Goal: Transaction & Acquisition: Purchase product/service

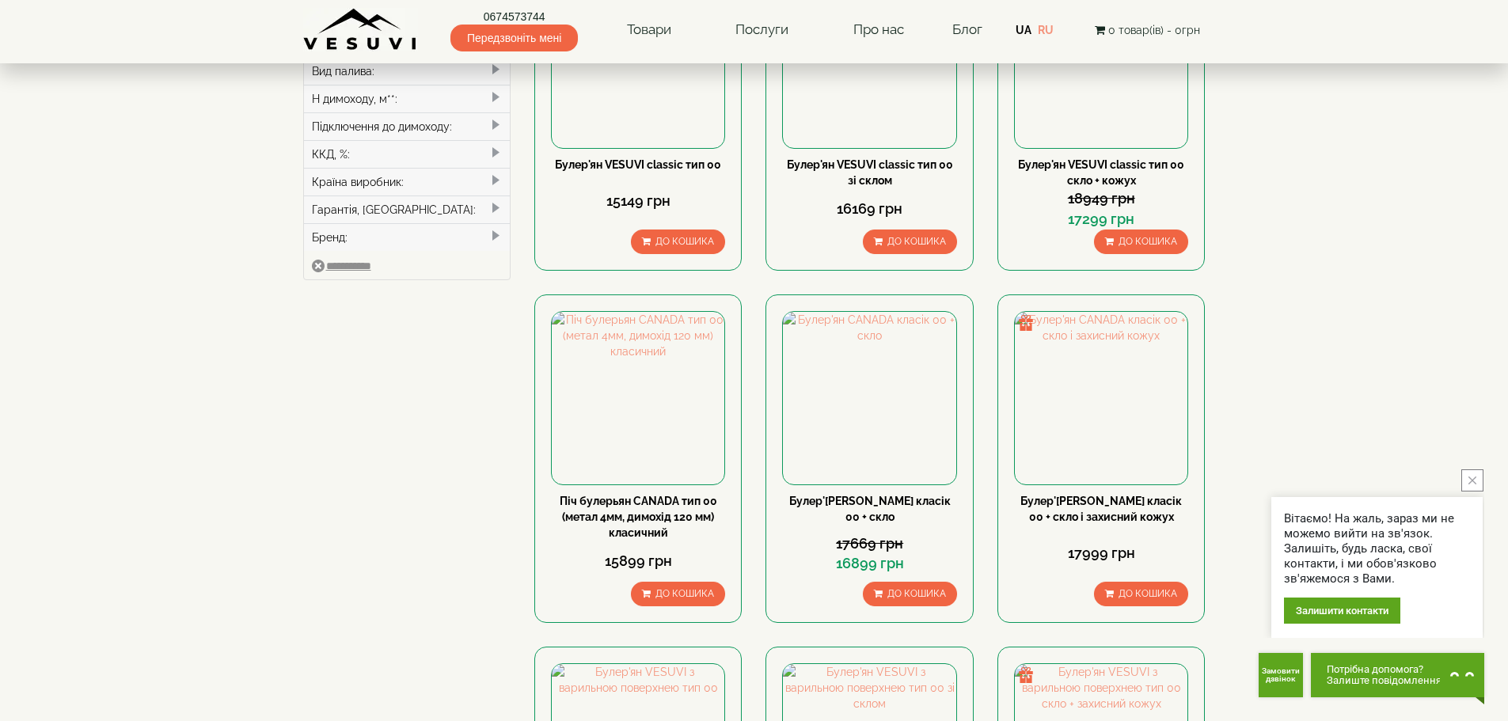
scroll to position [792, 0]
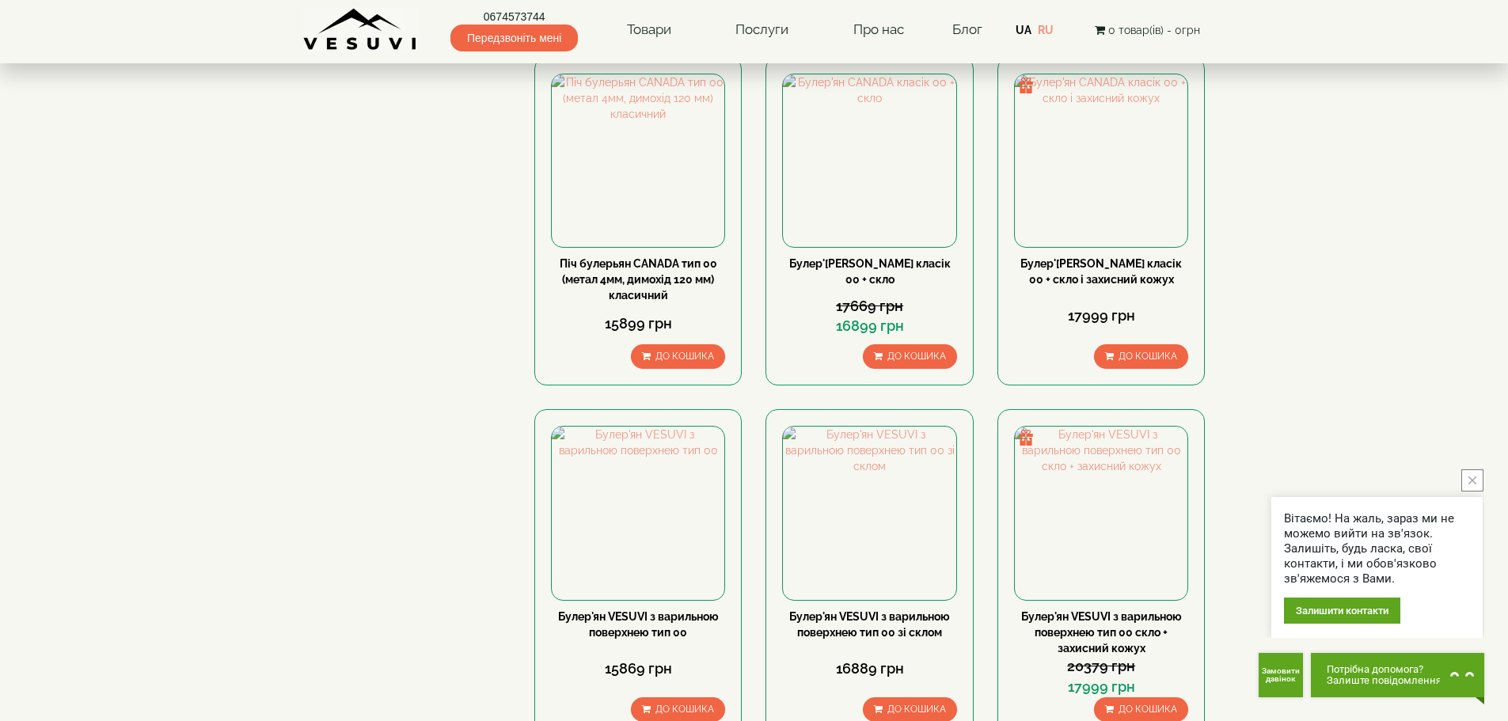
click at [1473, 483] on icon "close button" at bounding box center [1473, 481] width 8 height 8
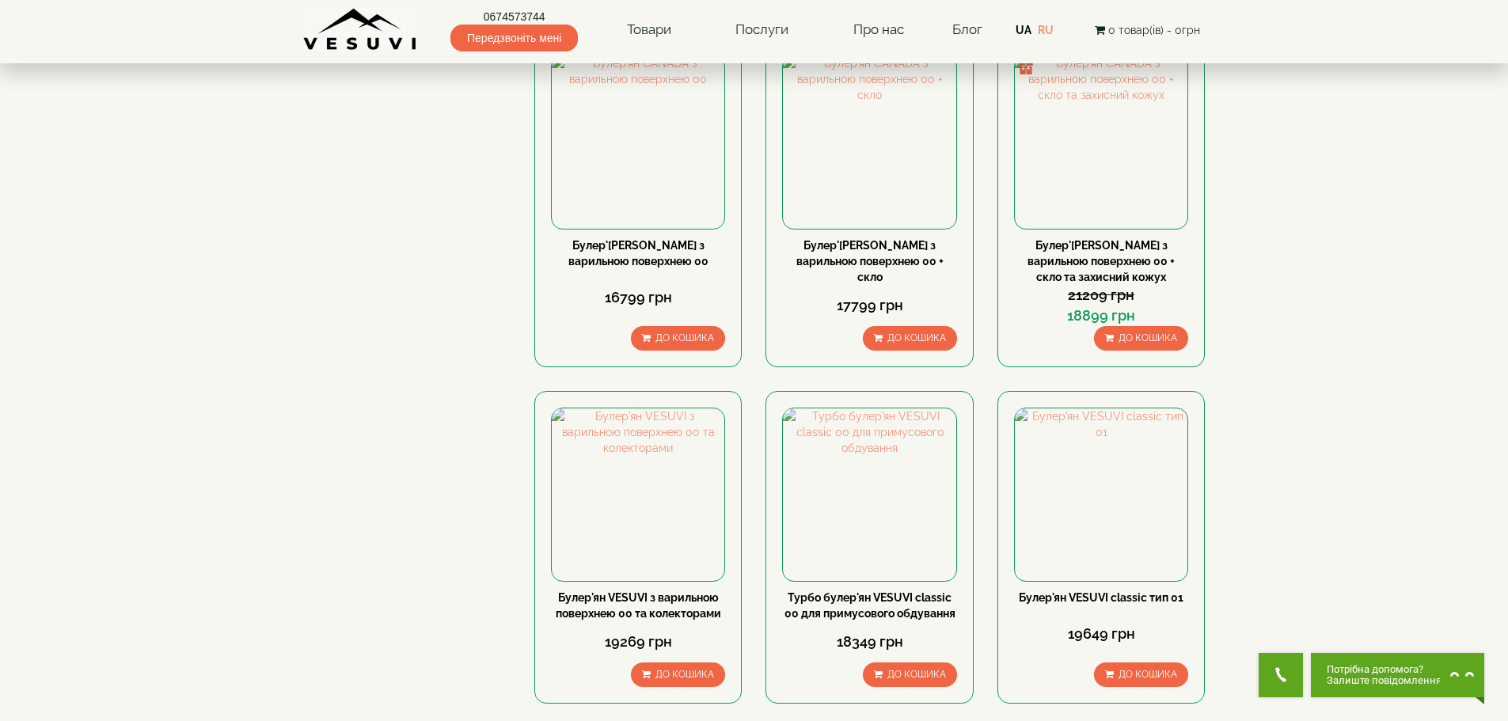
scroll to position [1742, 0]
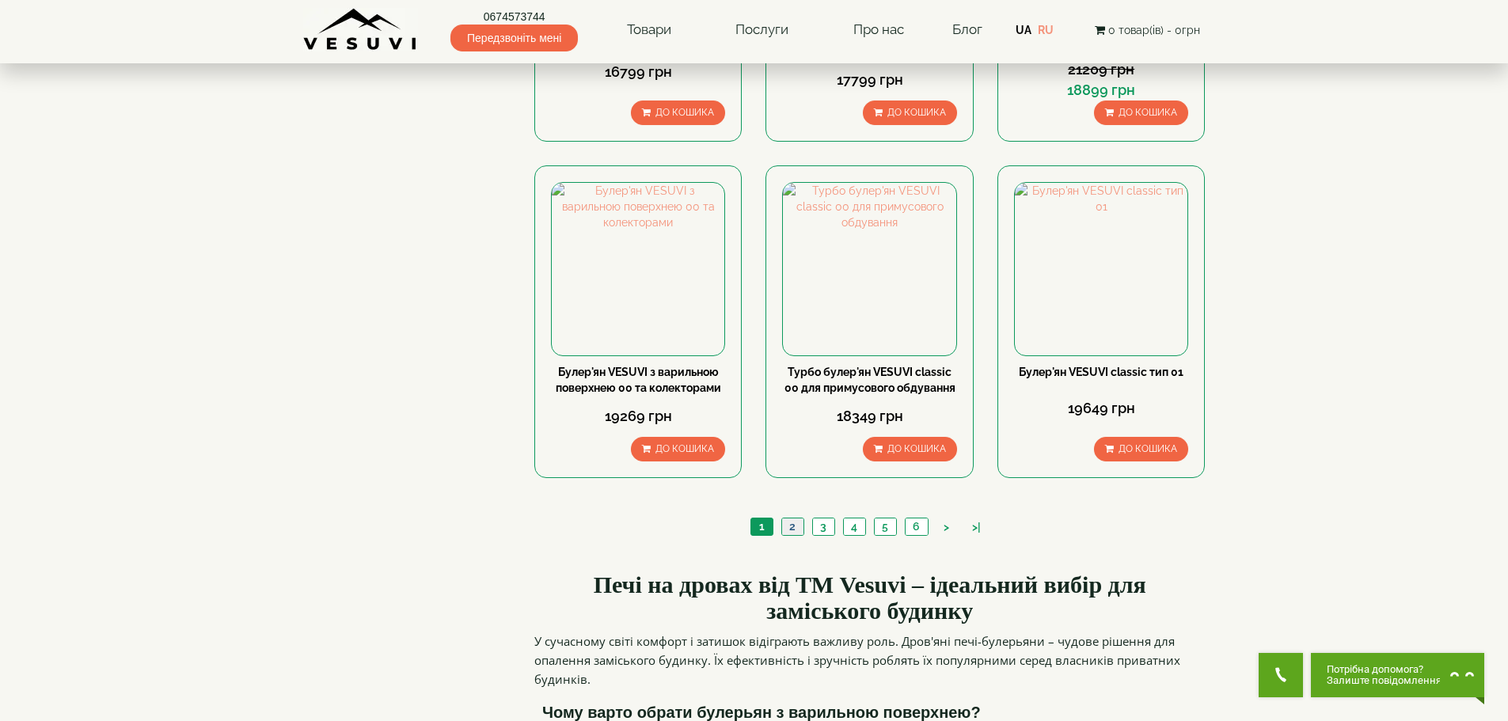
click at [798, 519] on link "2" at bounding box center [792, 527] width 22 height 17
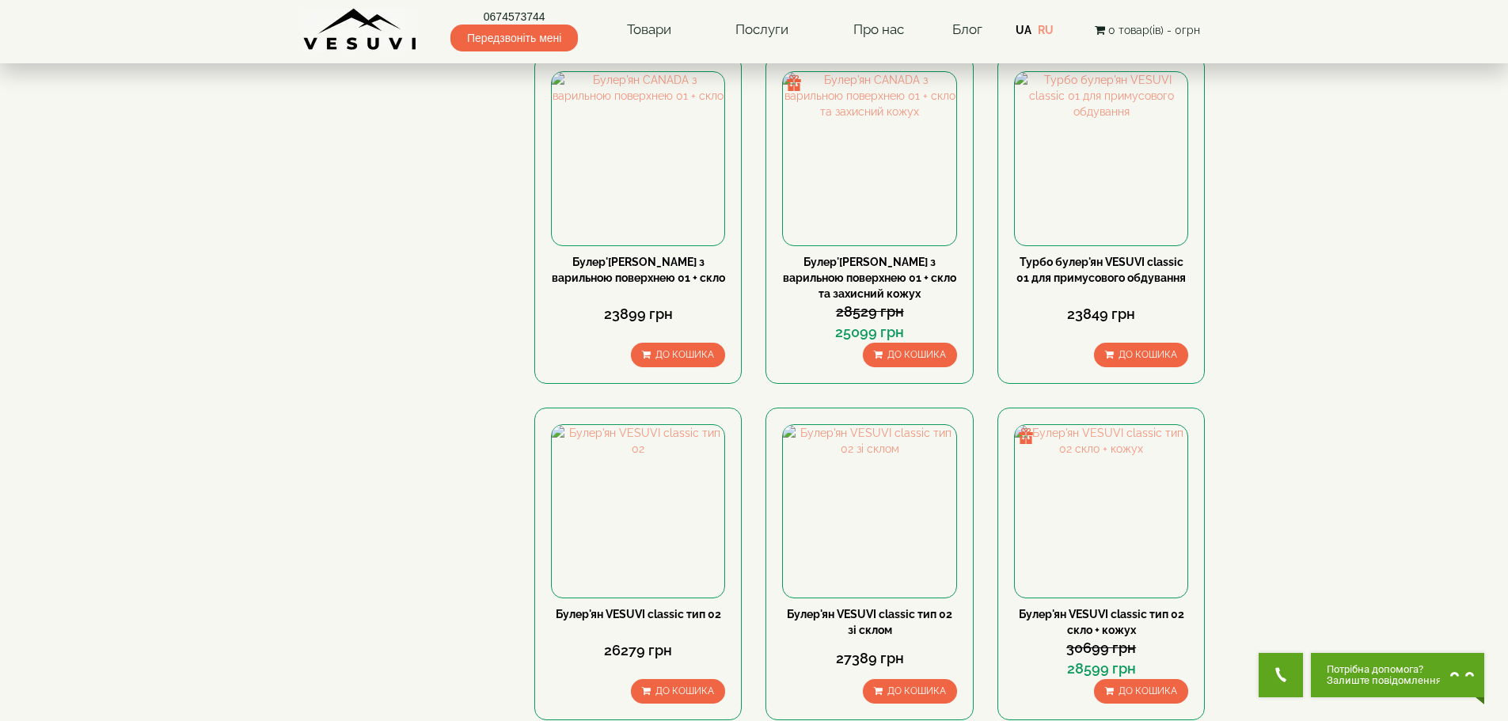
scroll to position [1583, 0]
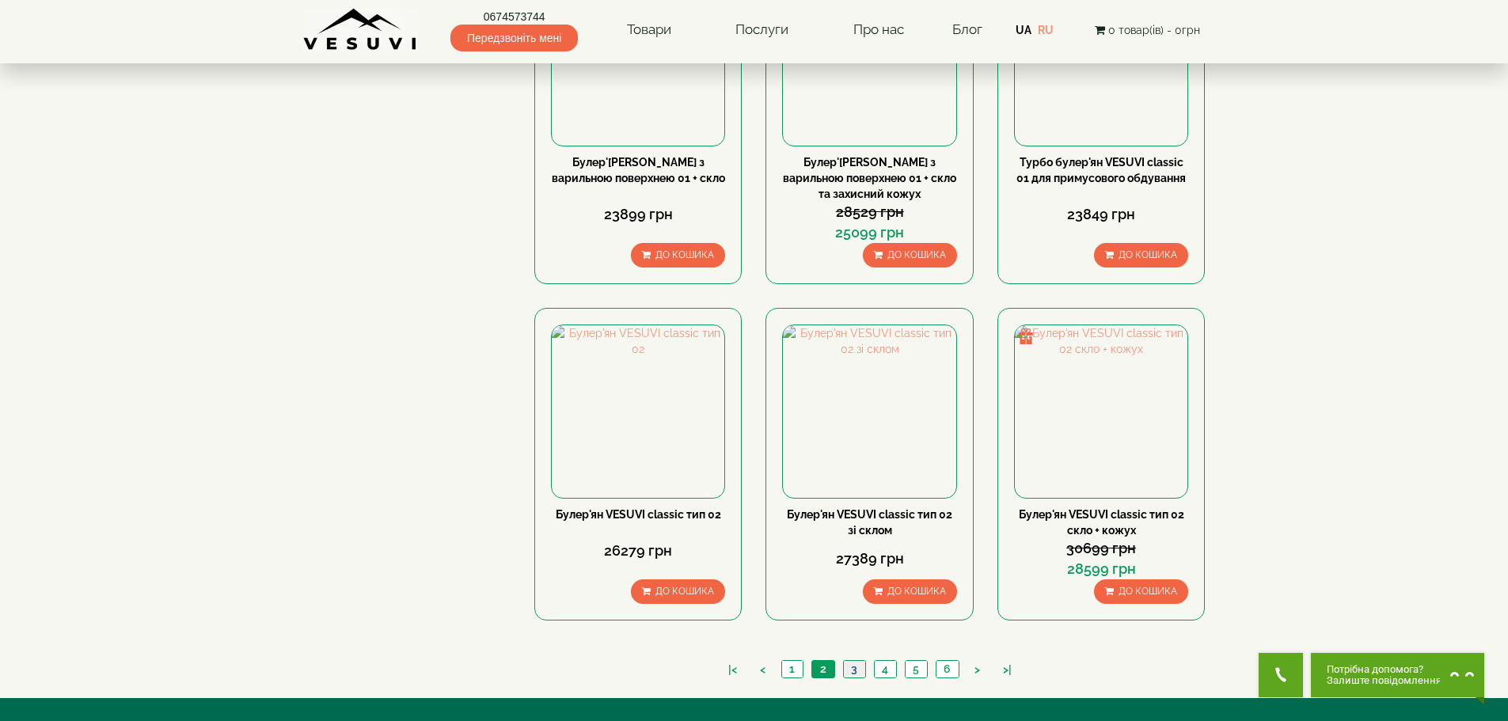
click at [862, 661] on link "3" at bounding box center [854, 669] width 22 height 17
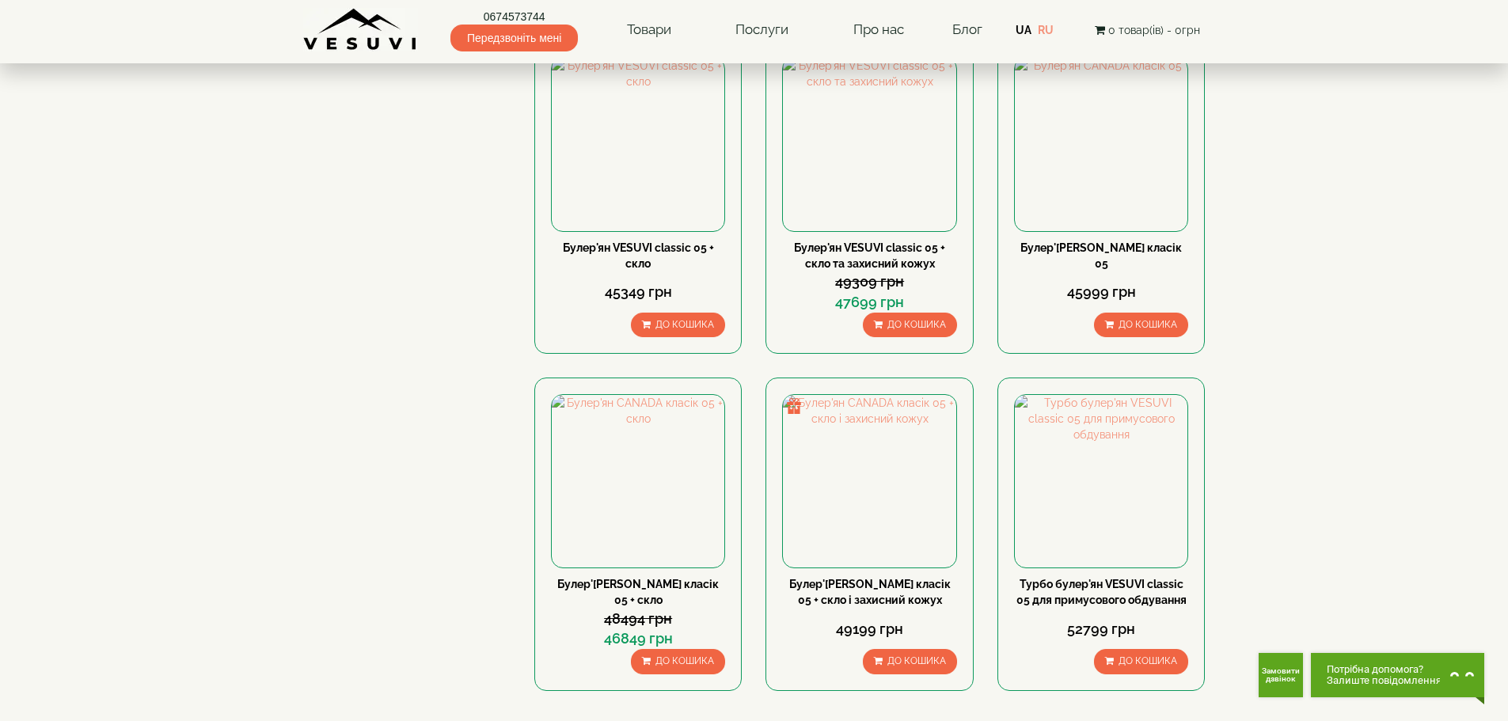
scroll to position [1425, 0]
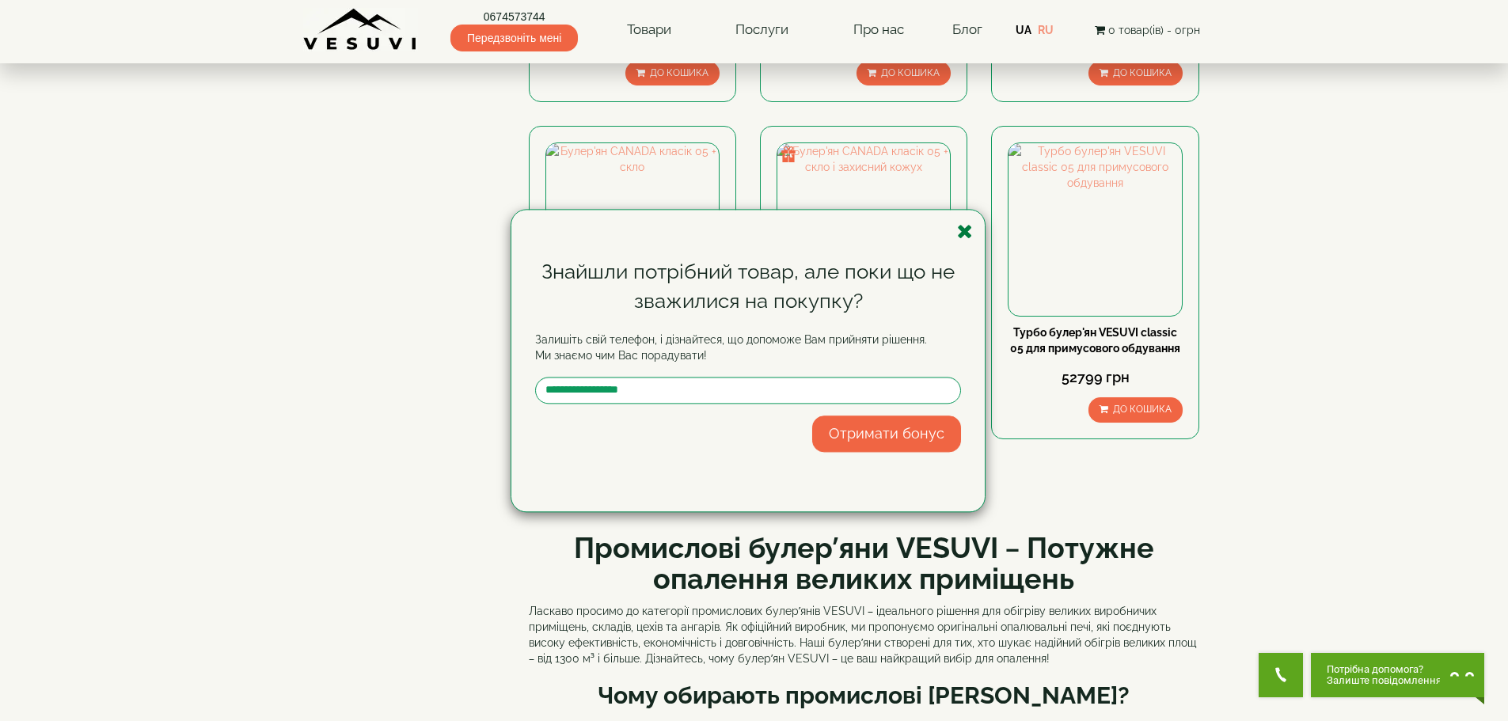
click at [965, 230] on icon "button" at bounding box center [965, 232] width 16 height 20
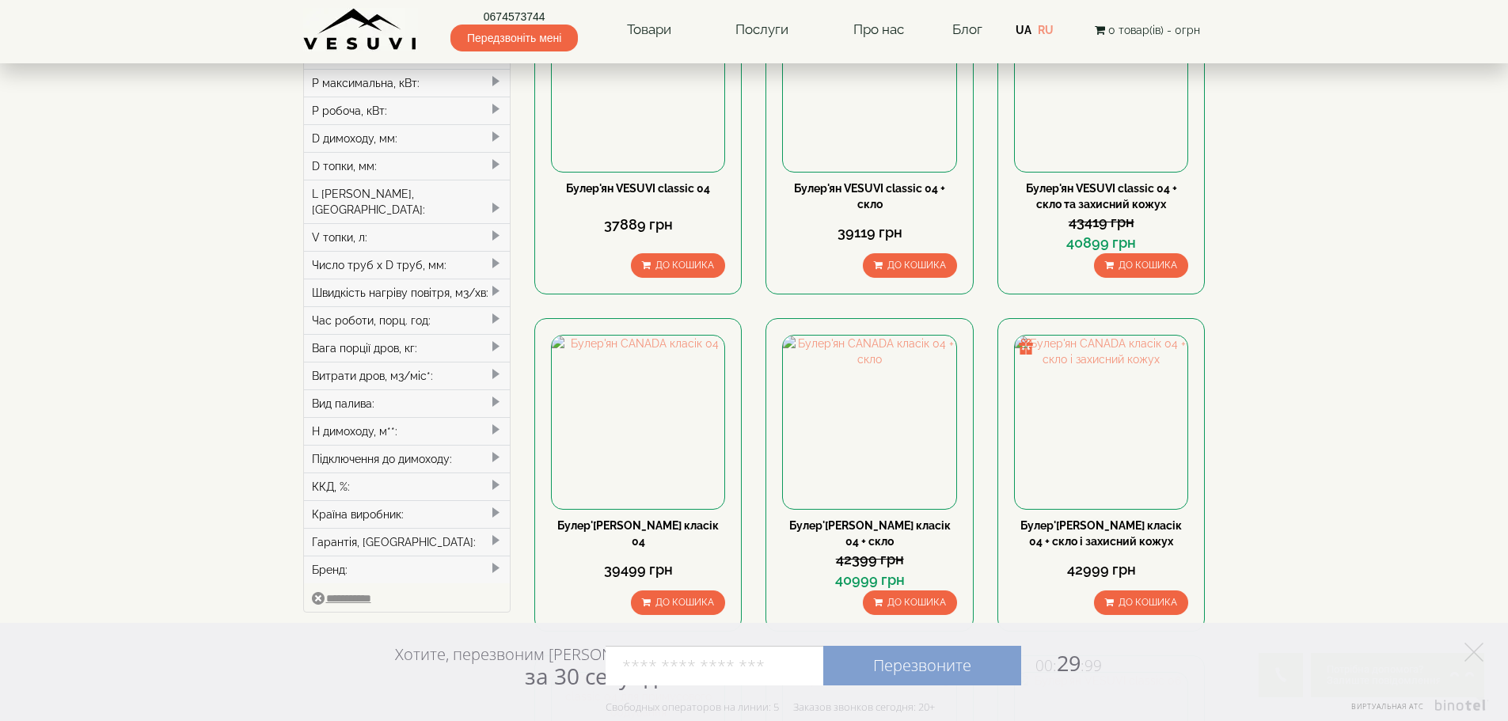
scroll to position [0, 0]
